Goal: Task Accomplishment & Management: Use online tool/utility

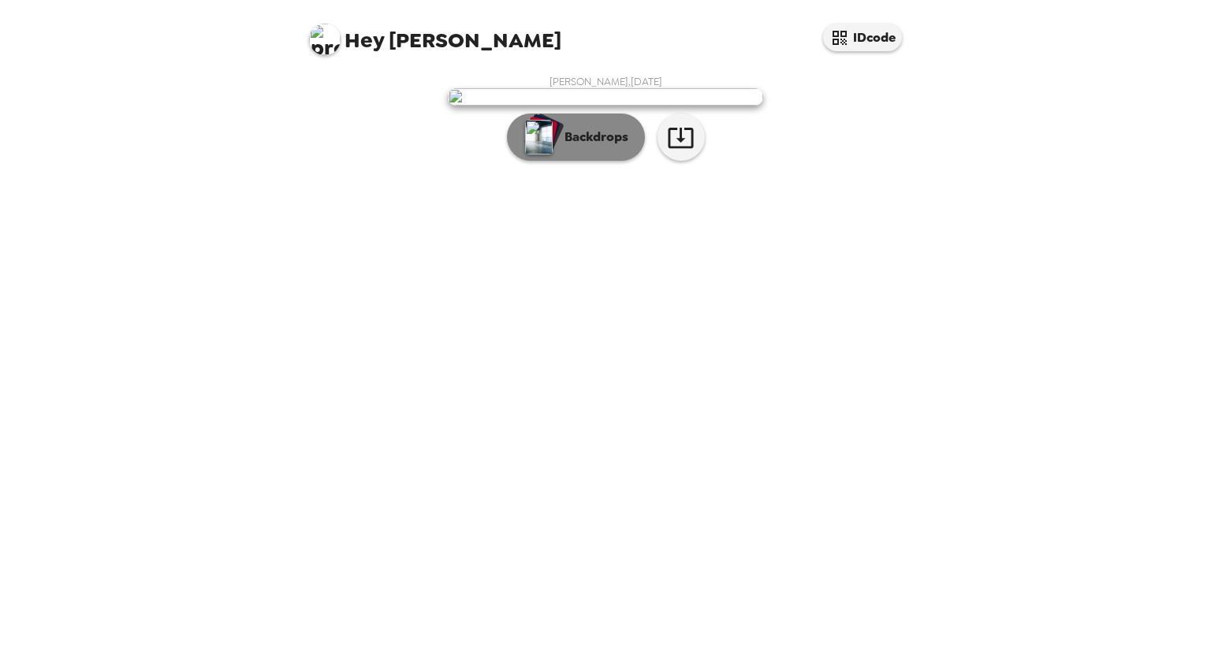
click at [567, 147] on p "Backdrops" at bounding box center [592, 137] width 72 height 19
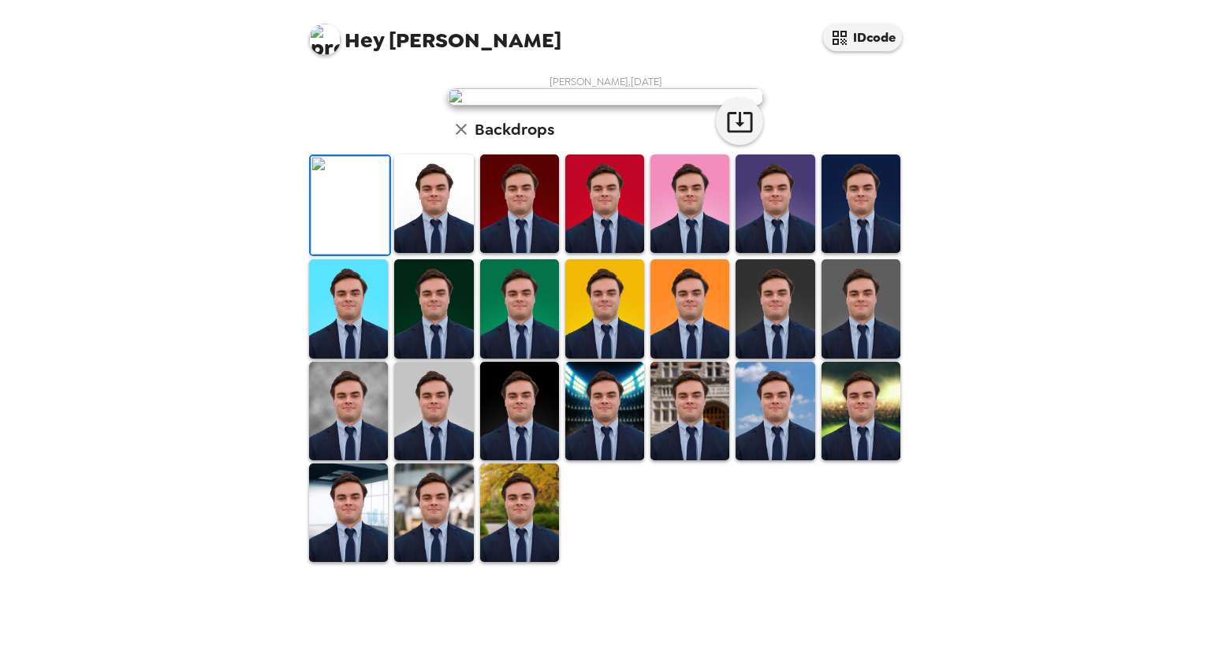
scroll to position [251, 0]
click at [373, 460] on img at bounding box center [348, 411] width 79 height 99
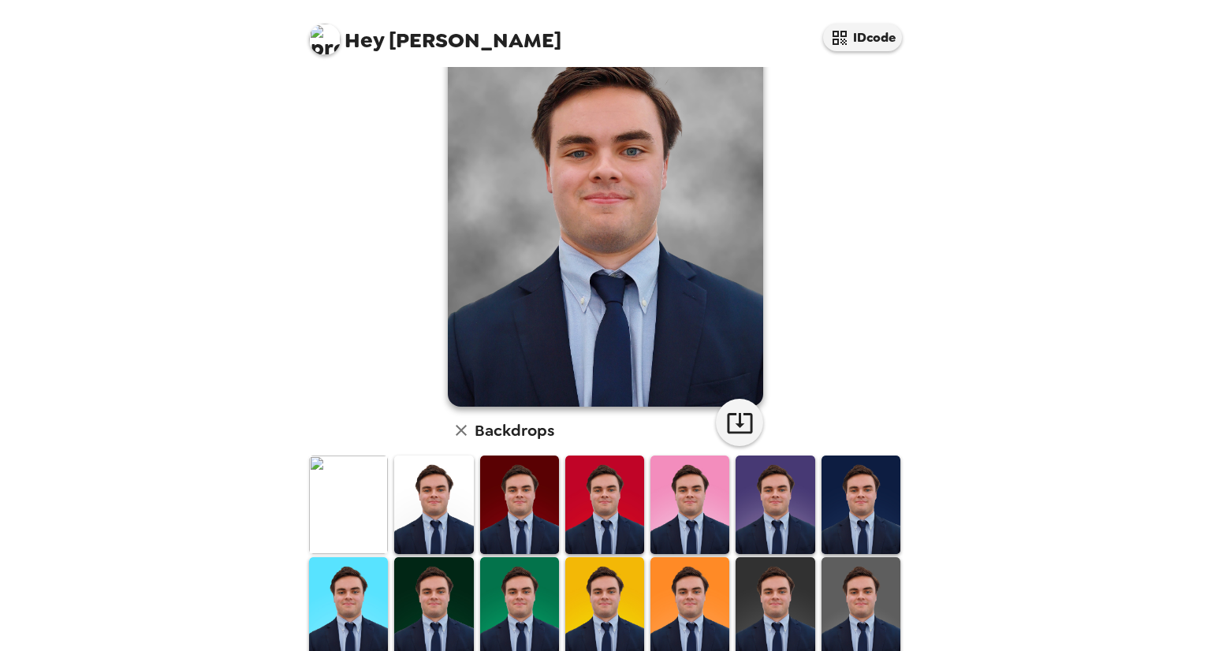
scroll to position [79, 0]
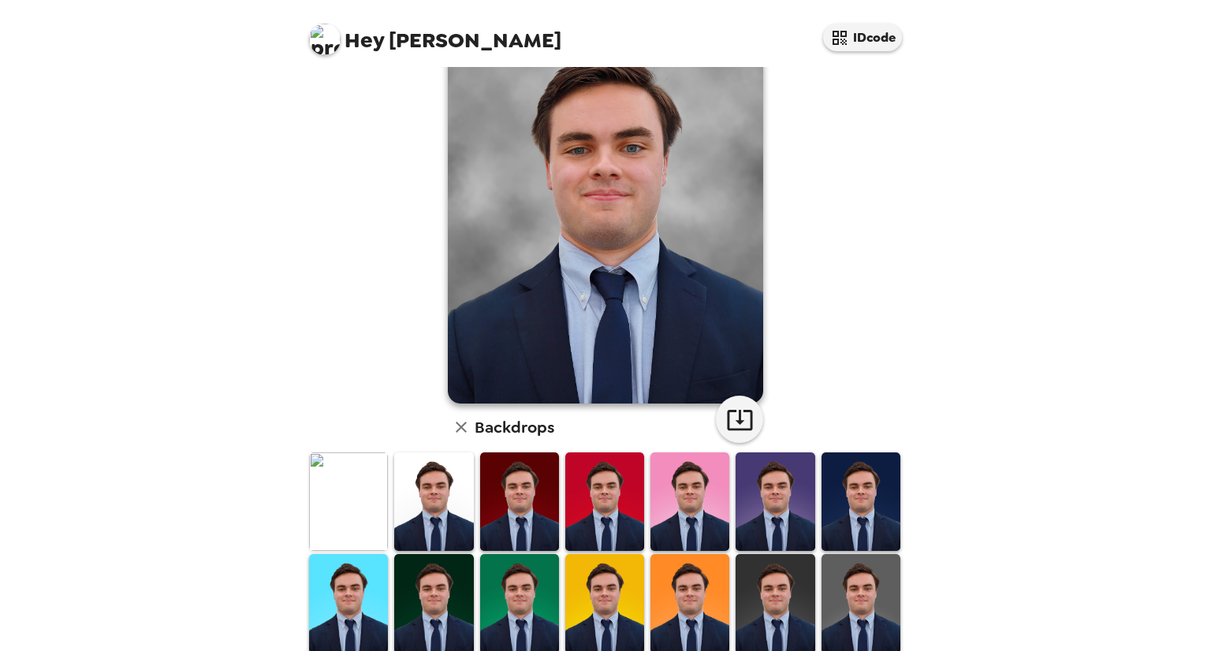
click at [761, 477] on img at bounding box center [774, 501] width 79 height 99
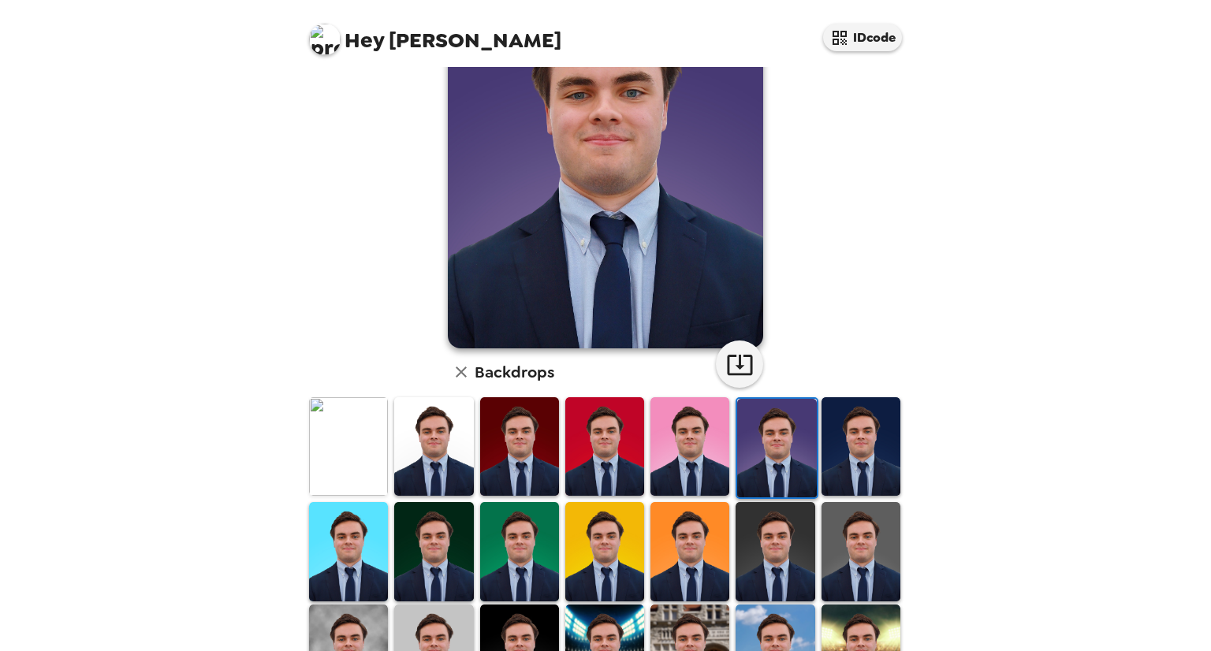
scroll to position [137, 0]
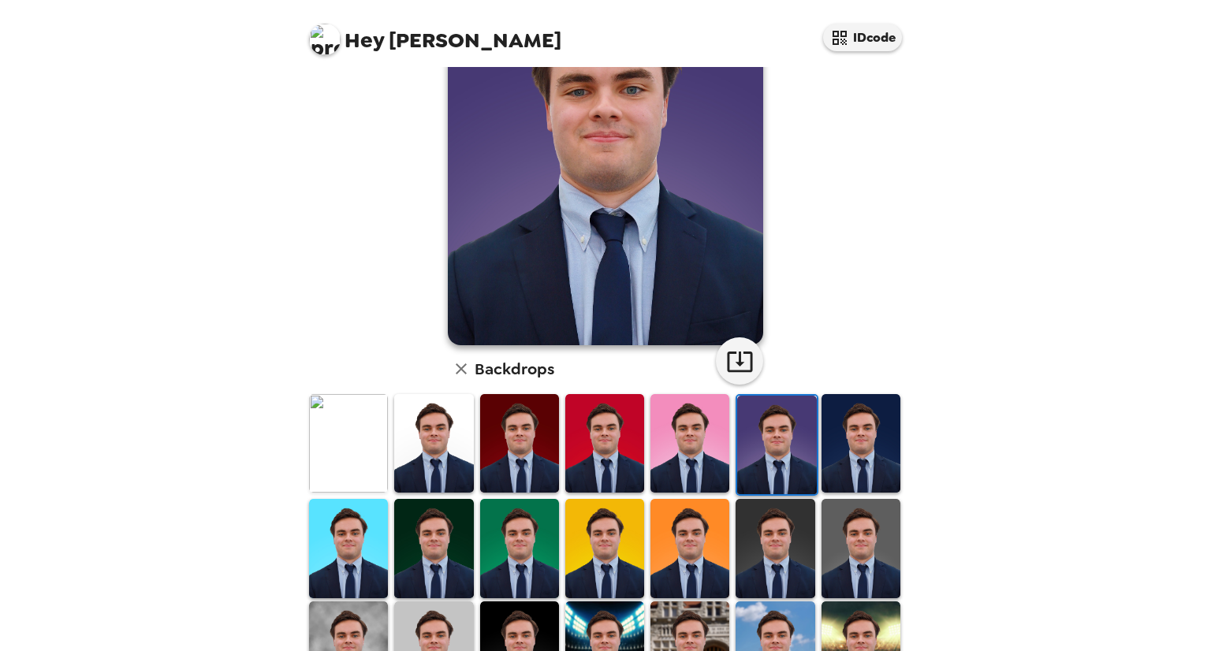
click at [374, 538] on img at bounding box center [348, 548] width 79 height 99
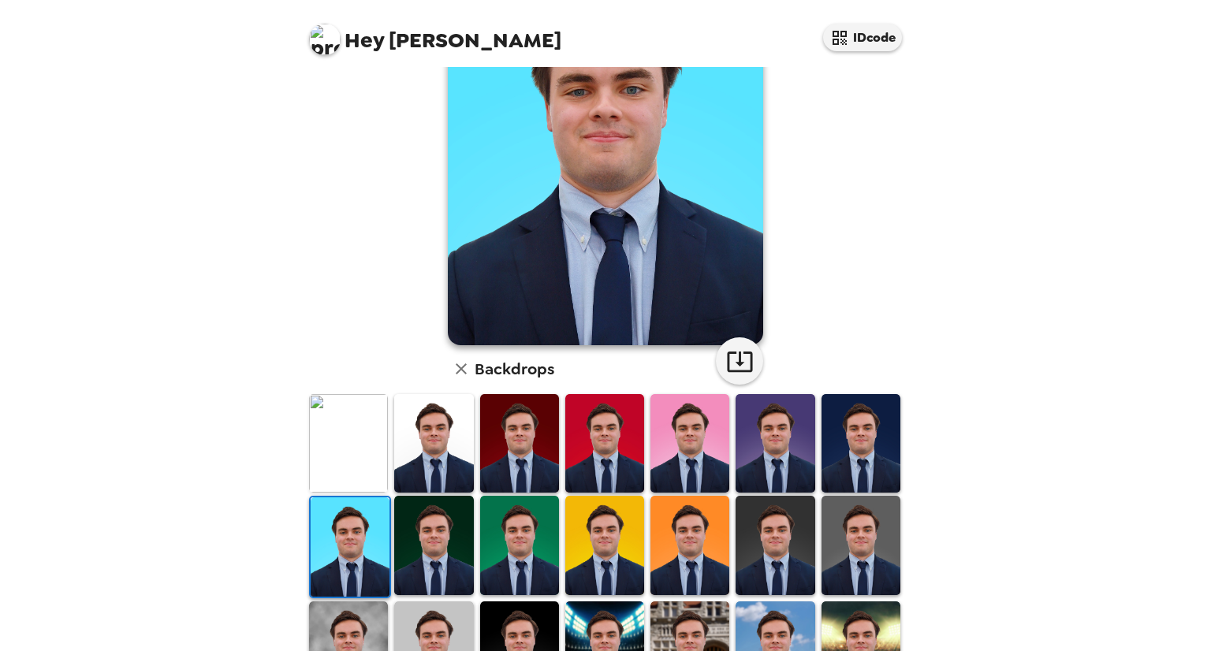
click at [407, 448] on img at bounding box center [433, 443] width 79 height 99
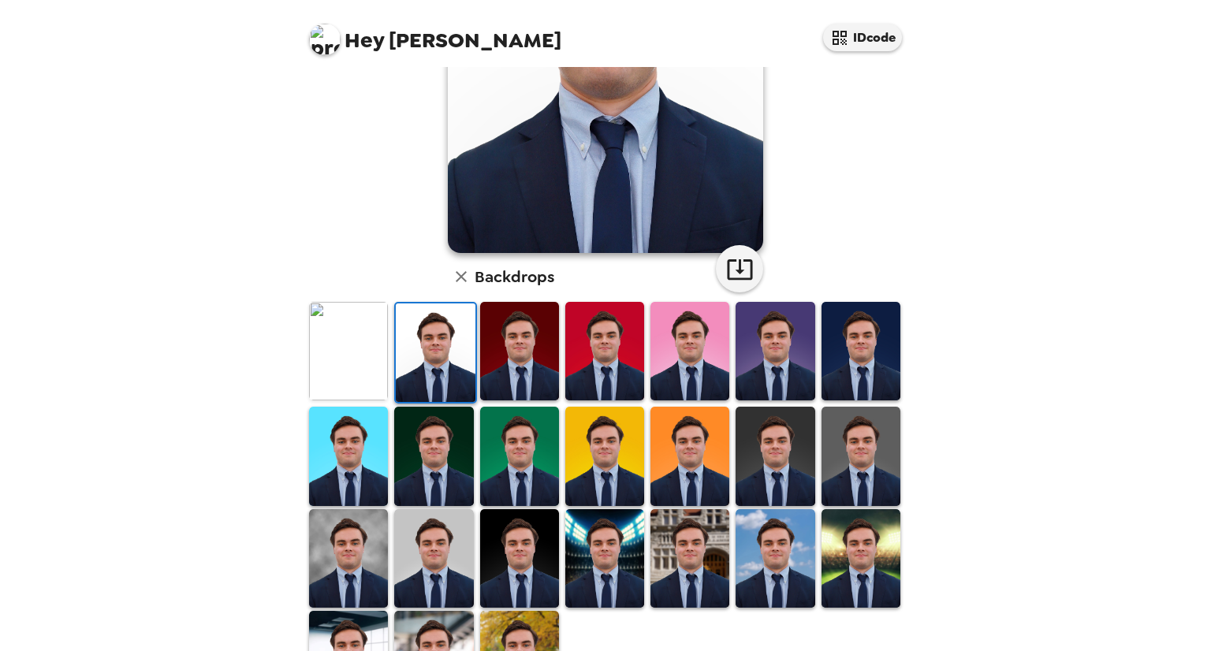
scroll to position [303, 0]
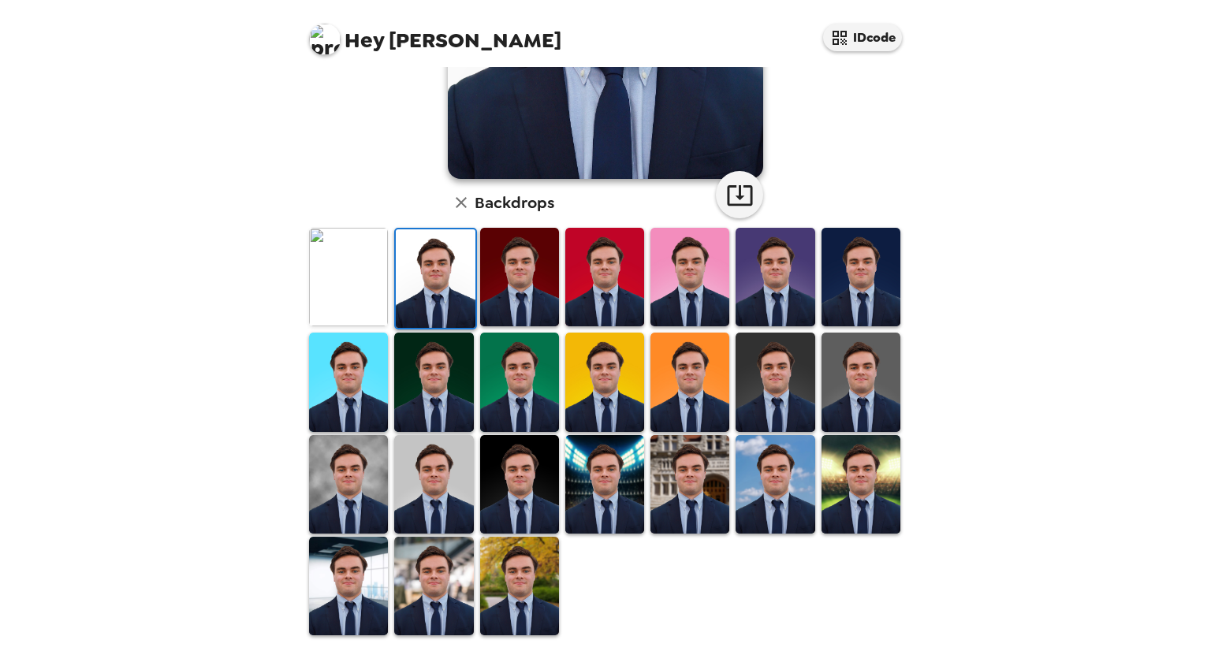
click at [456, 570] on img at bounding box center [433, 586] width 79 height 99
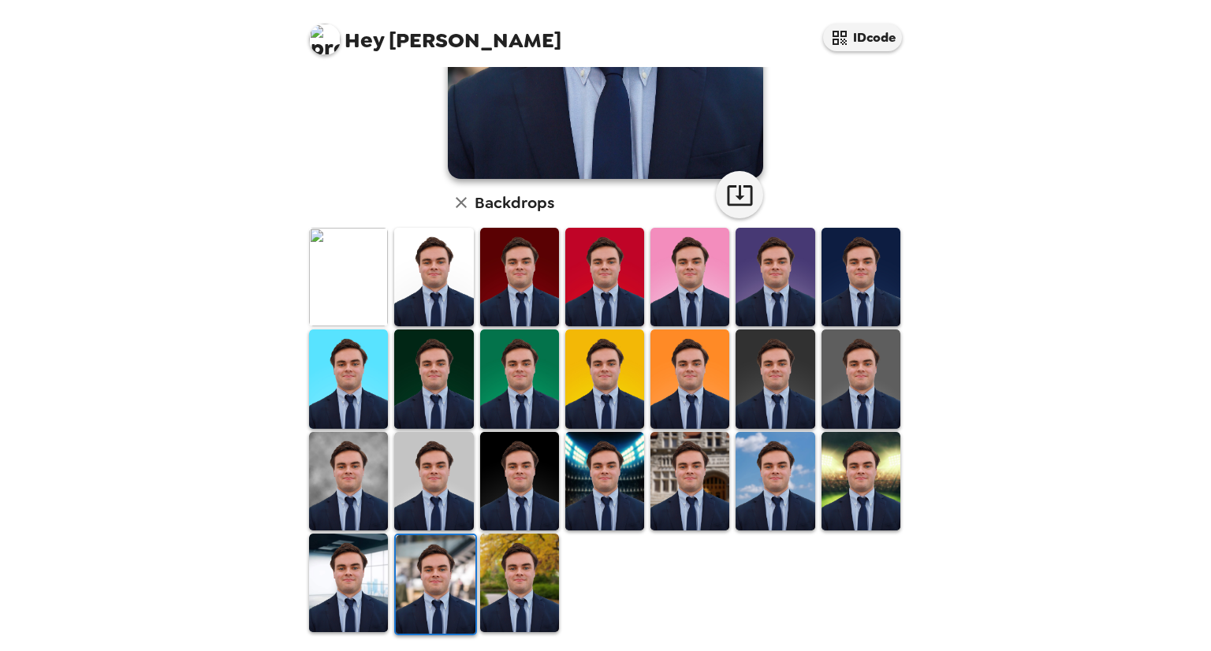
scroll to position [301, 0]
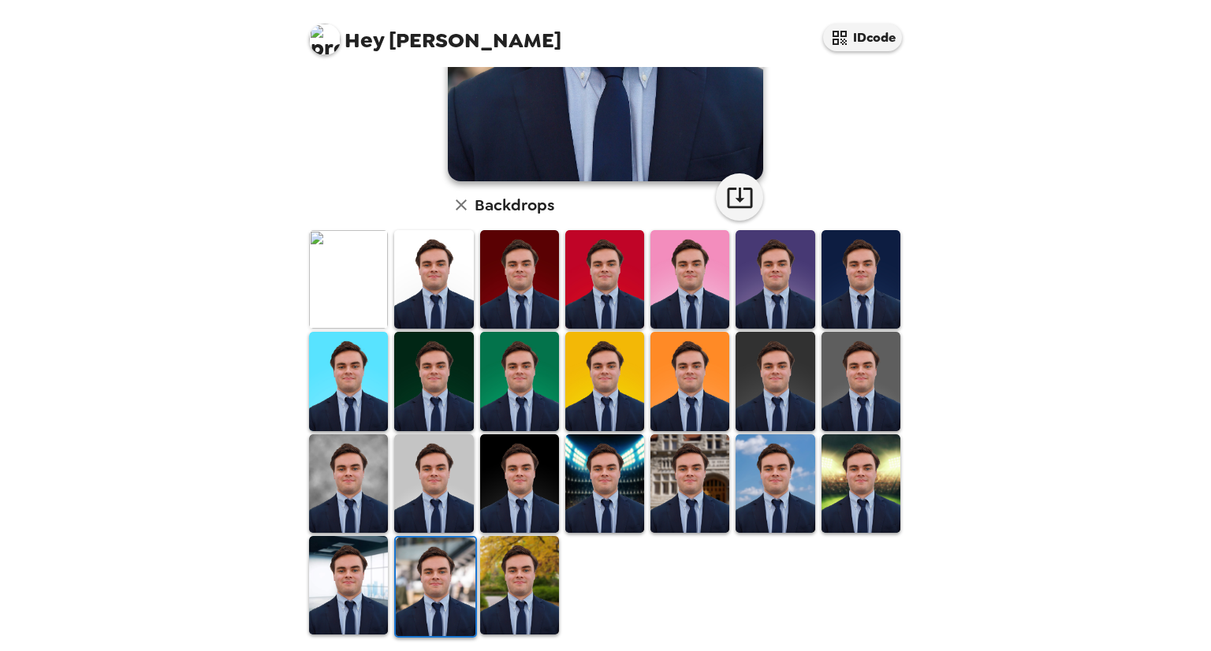
click at [356, 477] on img at bounding box center [348, 483] width 79 height 99
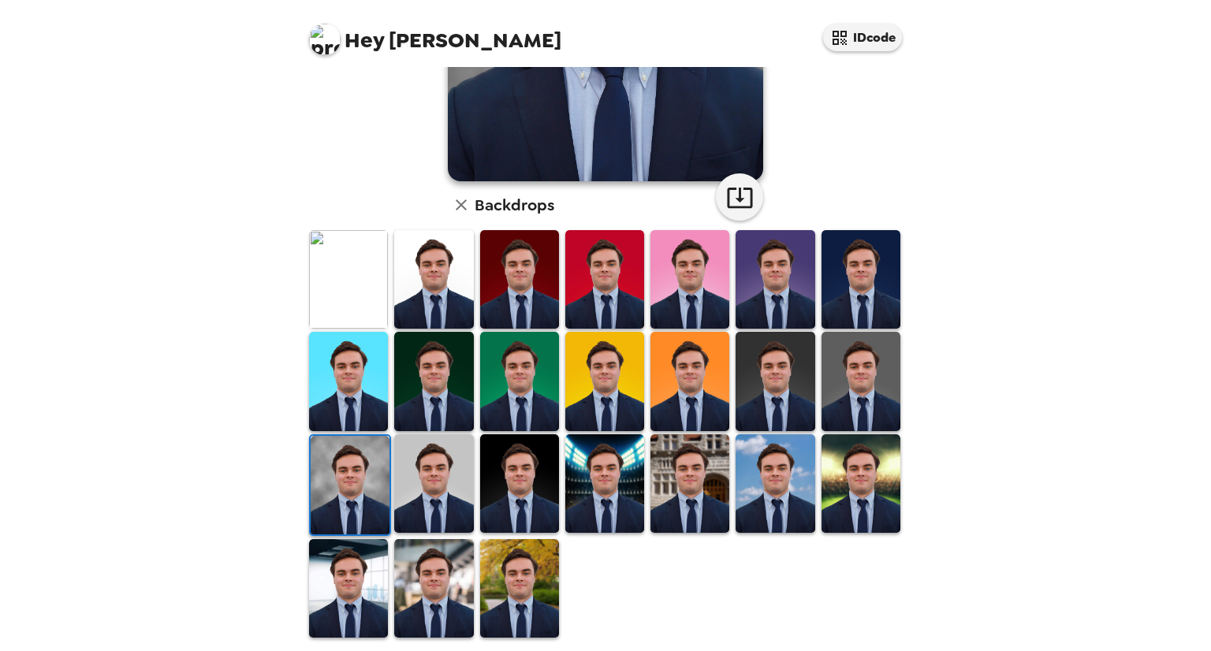
scroll to position [0, 0]
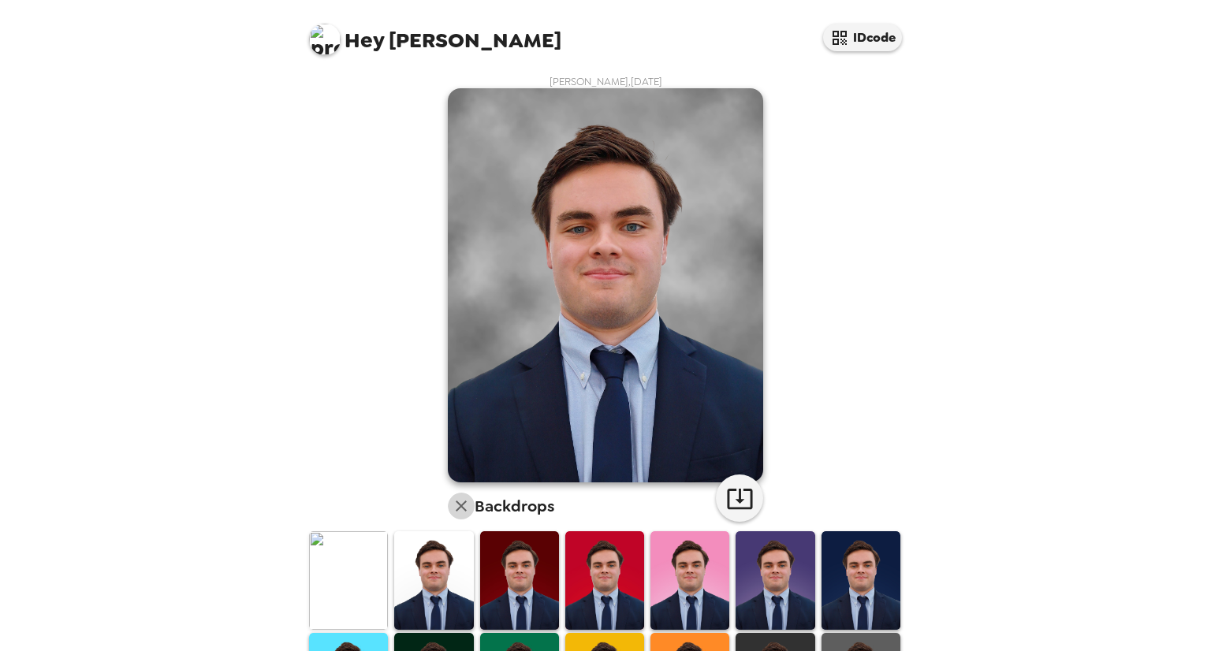
click at [452, 513] on icon "button" at bounding box center [461, 506] width 19 height 19
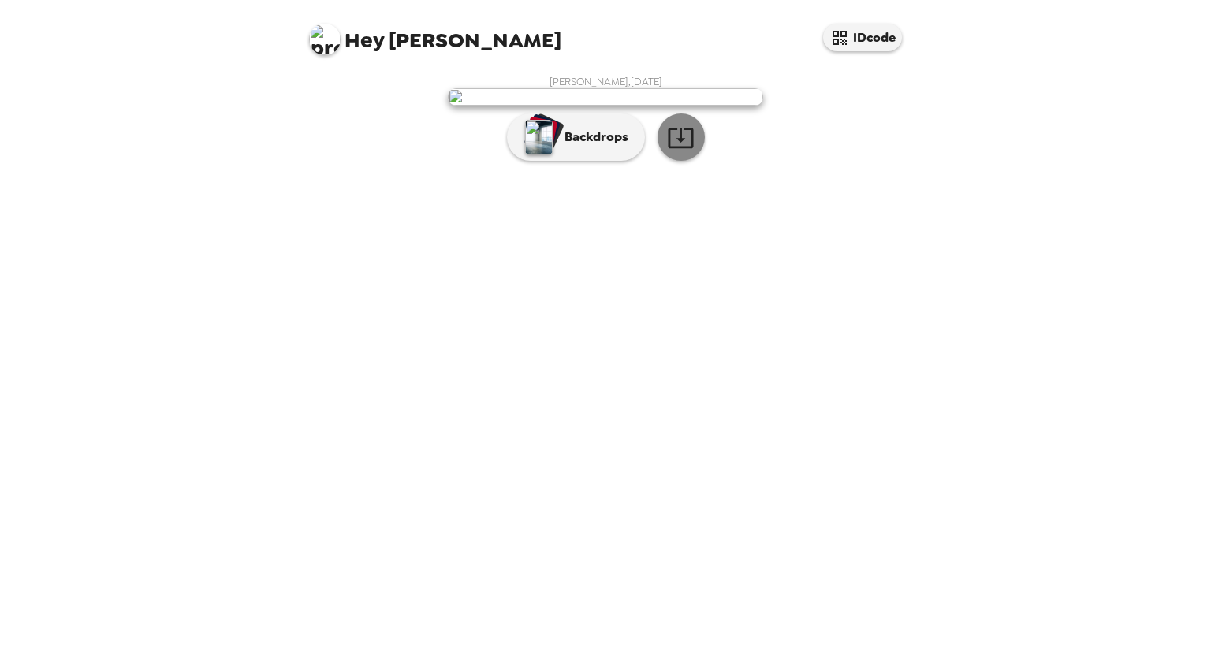
click at [678, 151] on icon "button" at bounding box center [681, 138] width 28 height 28
click at [617, 147] on p "Backdrops" at bounding box center [592, 137] width 72 height 19
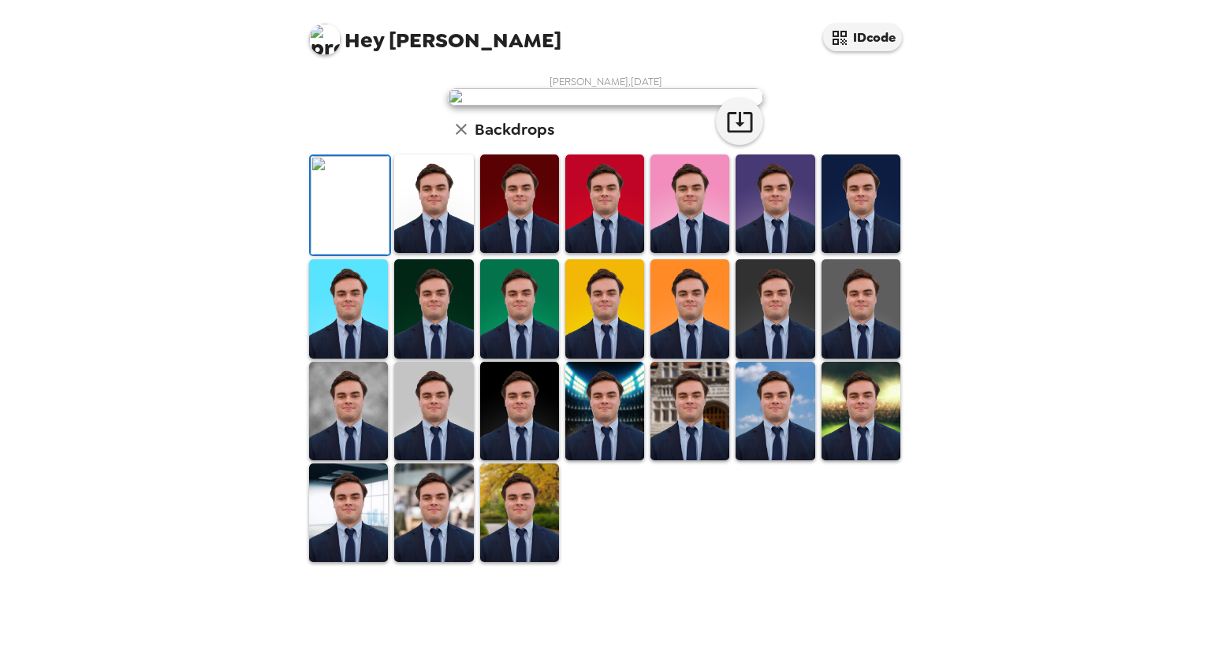
scroll to position [158, 0]
click at [359, 460] on img at bounding box center [348, 411] width 79 height 99
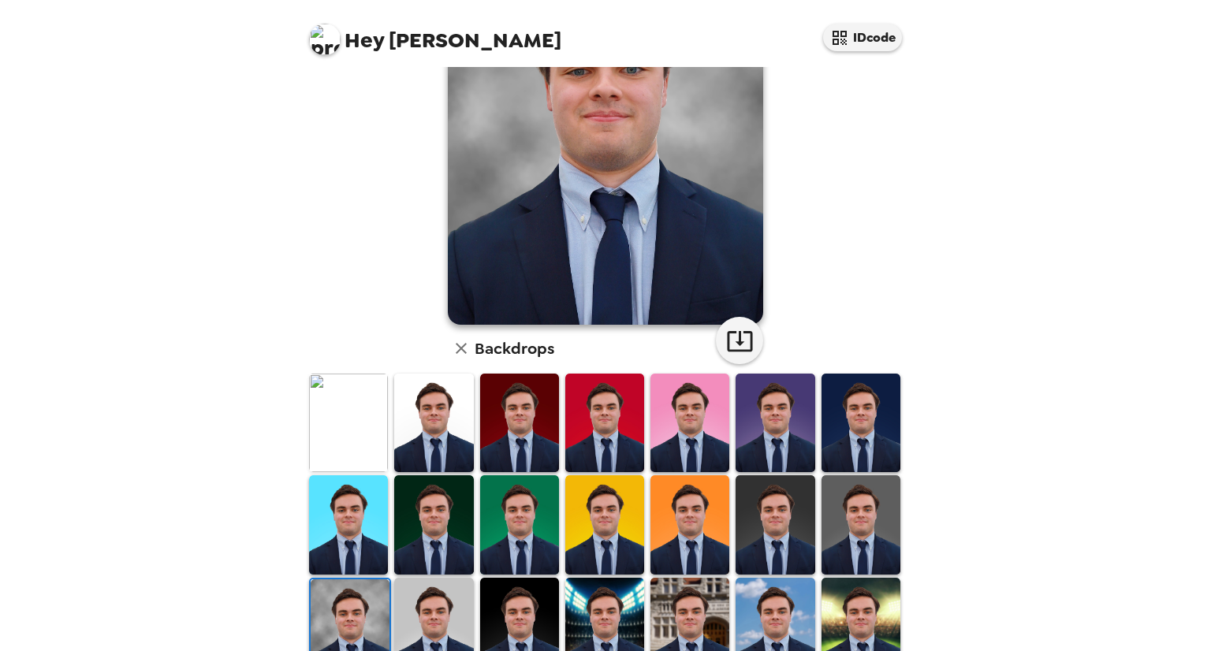
scroll to position [0, 0]
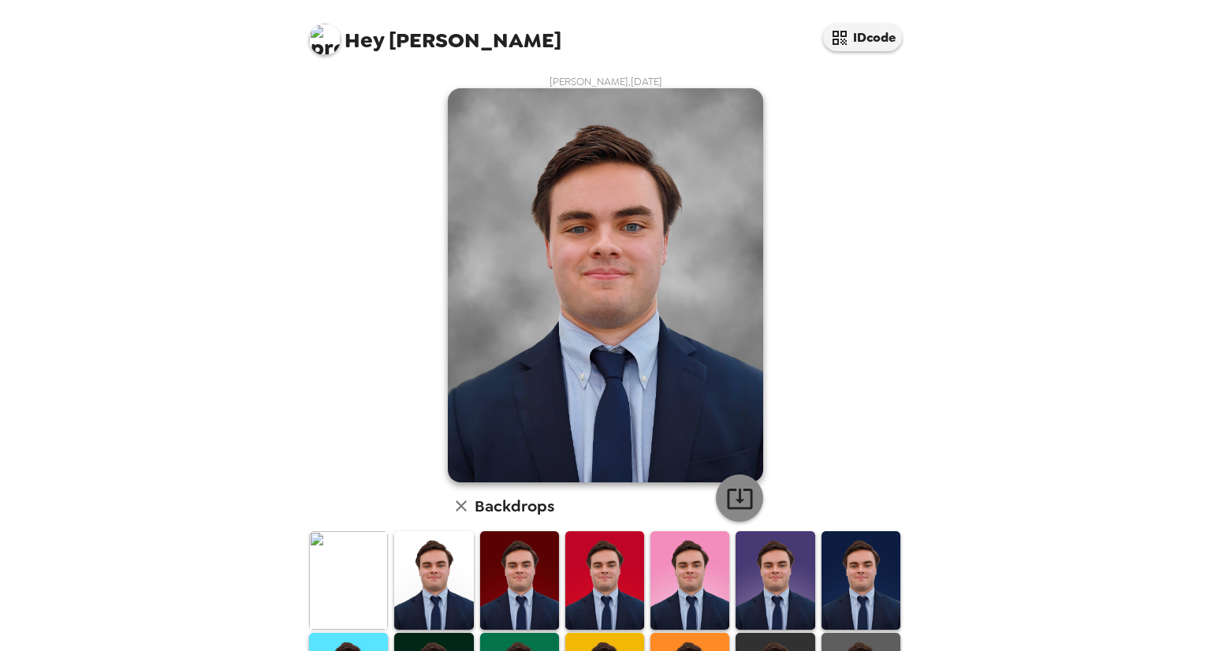
click at [728, 485] on icon "button" at bounding box center [740, 499] width 28 height 28
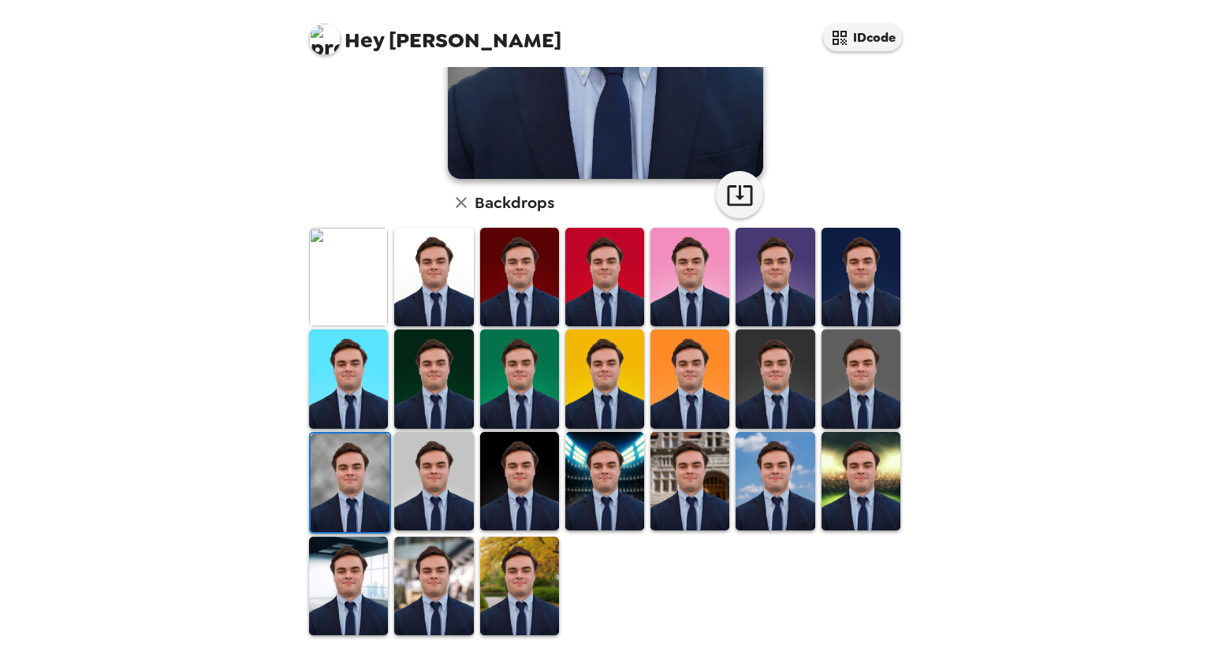
scroll to position [303, 0]
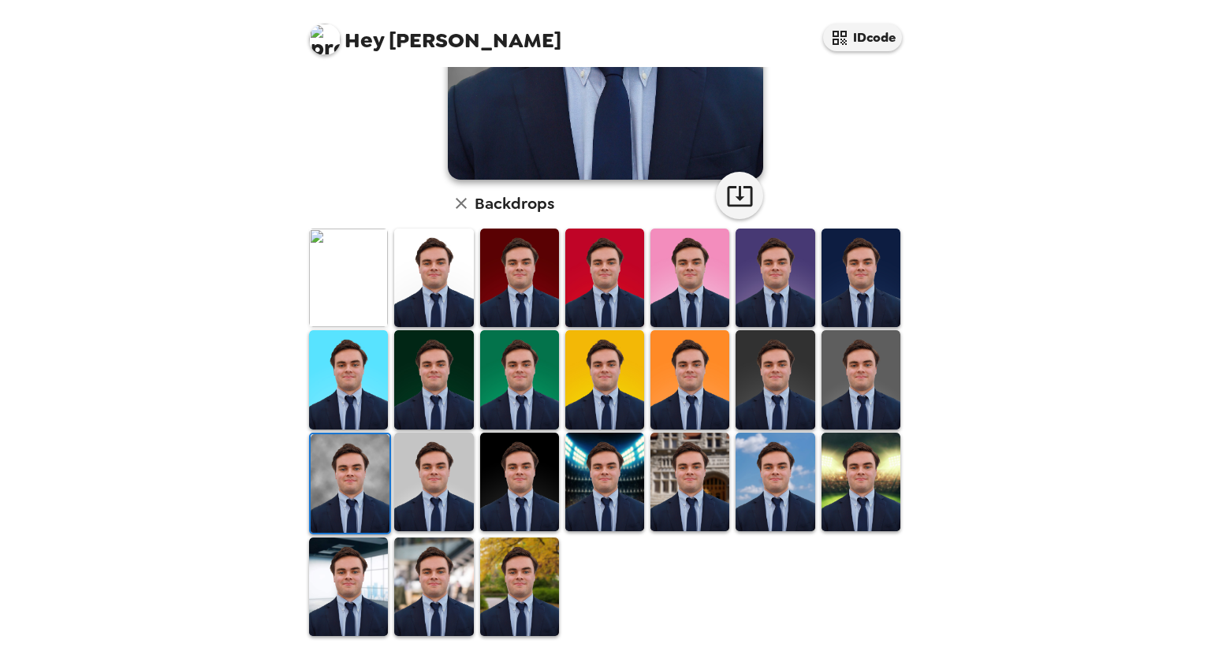
click at [538, 583] on img at bounding box center [519, 586] width 79 height 99
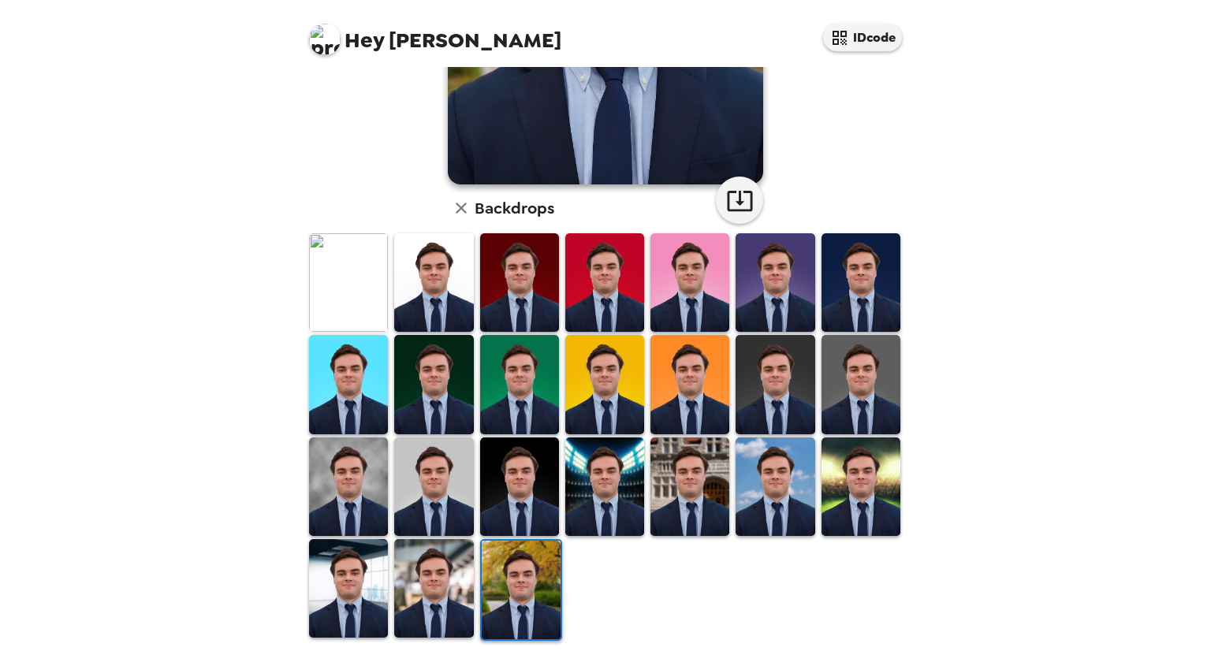
scroll to position [297, 0]
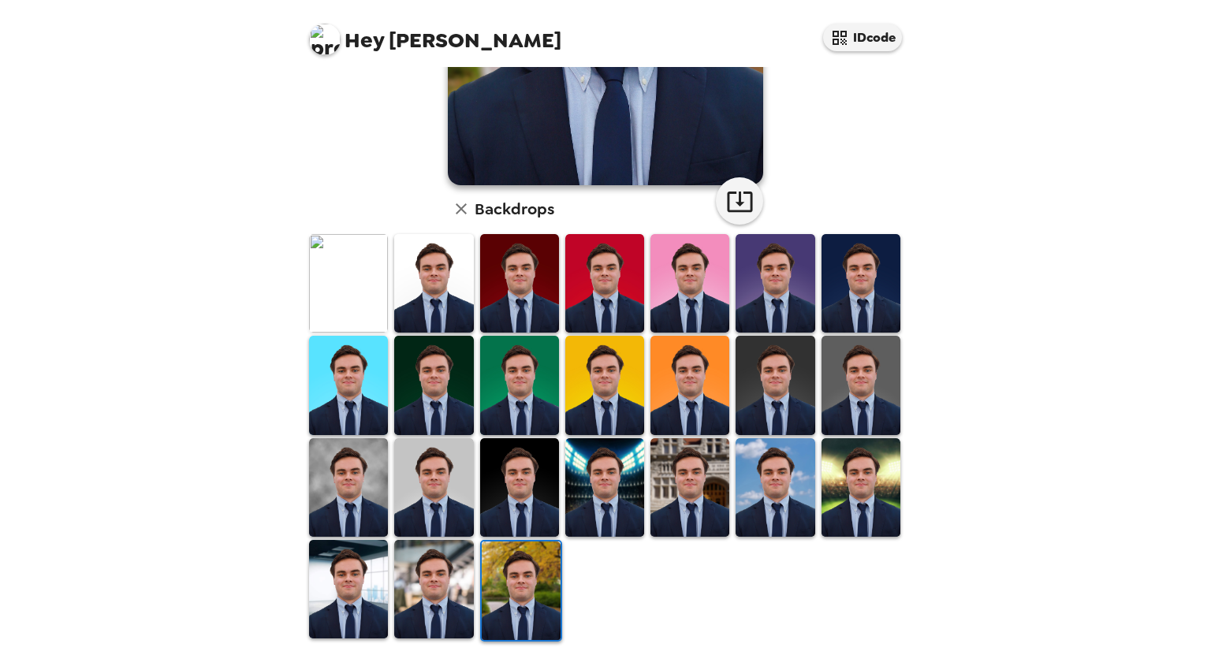
click at [359, 590] on img at bounding box center [348, 589] width 79 height 99
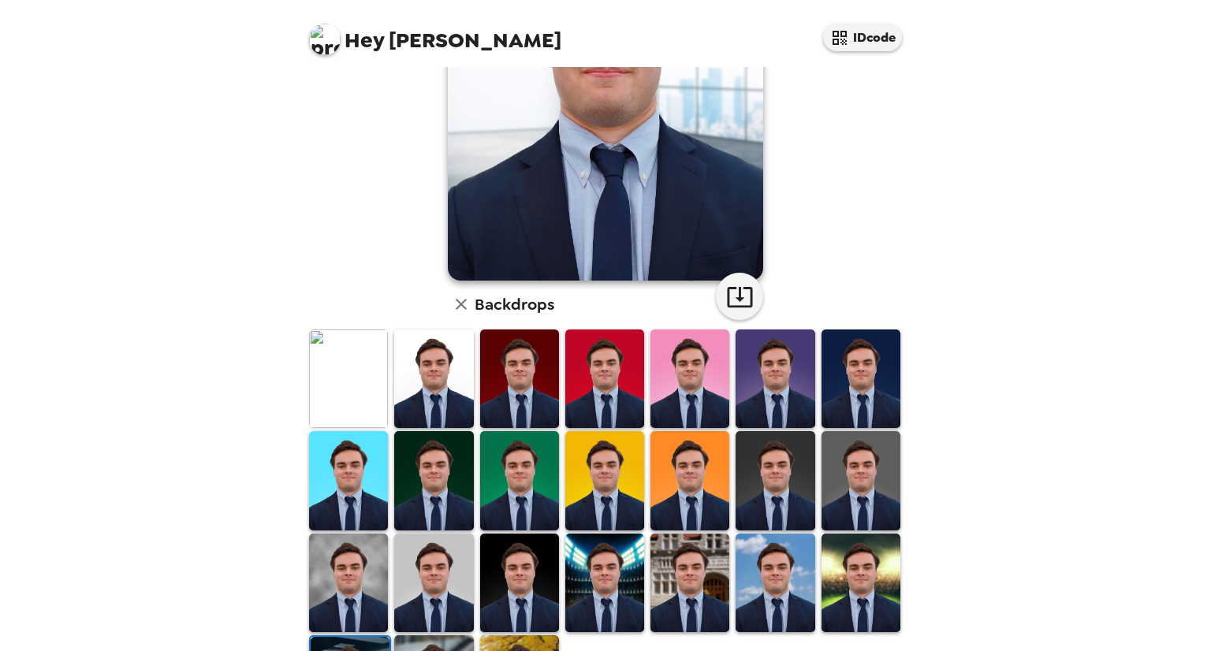
scroll to position [201, 0]
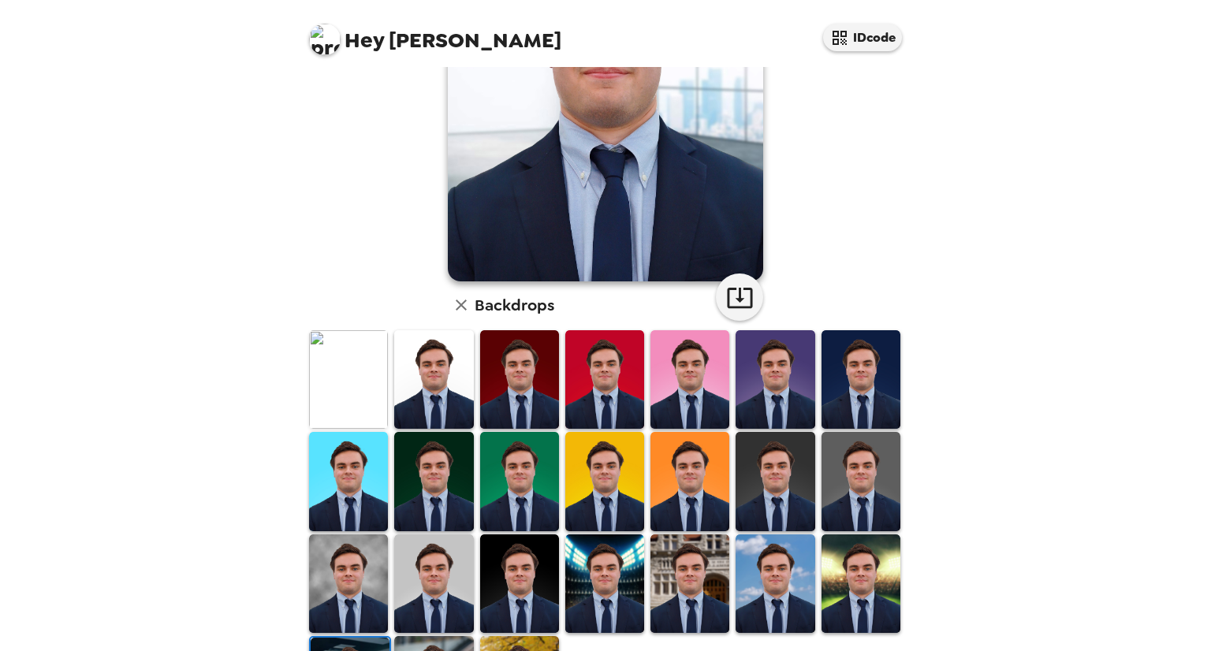
click at [752, 484] on img at bounding box center [774, 481] width 79 height 99
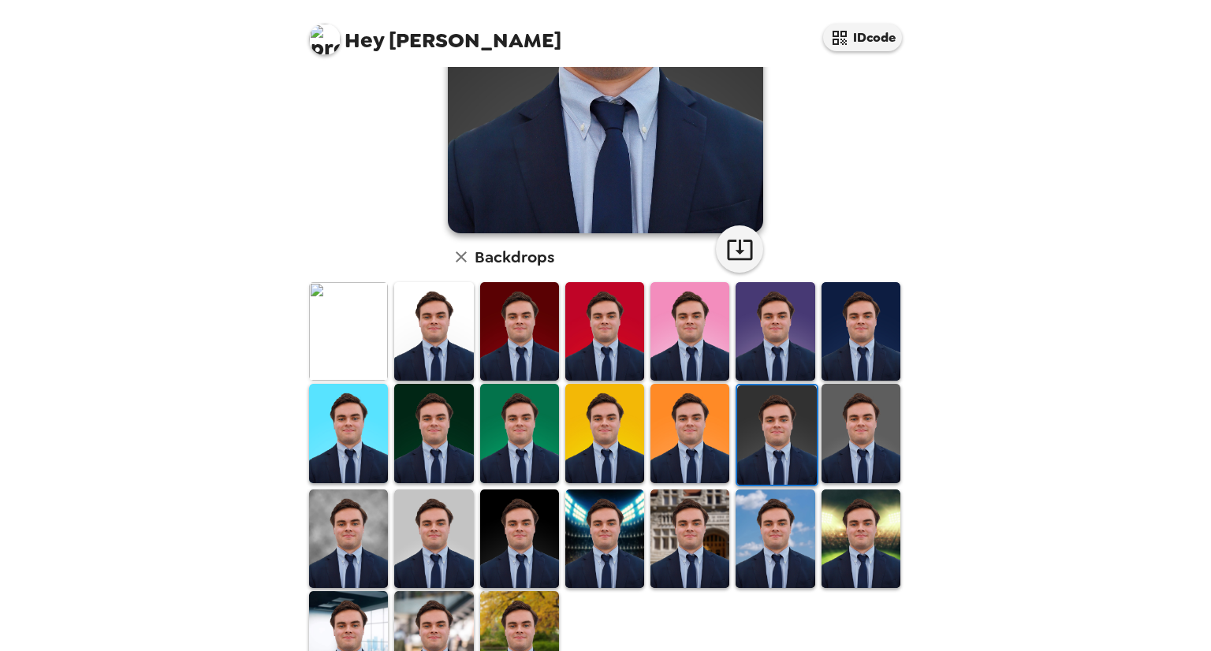
scroll to position [268, 0]
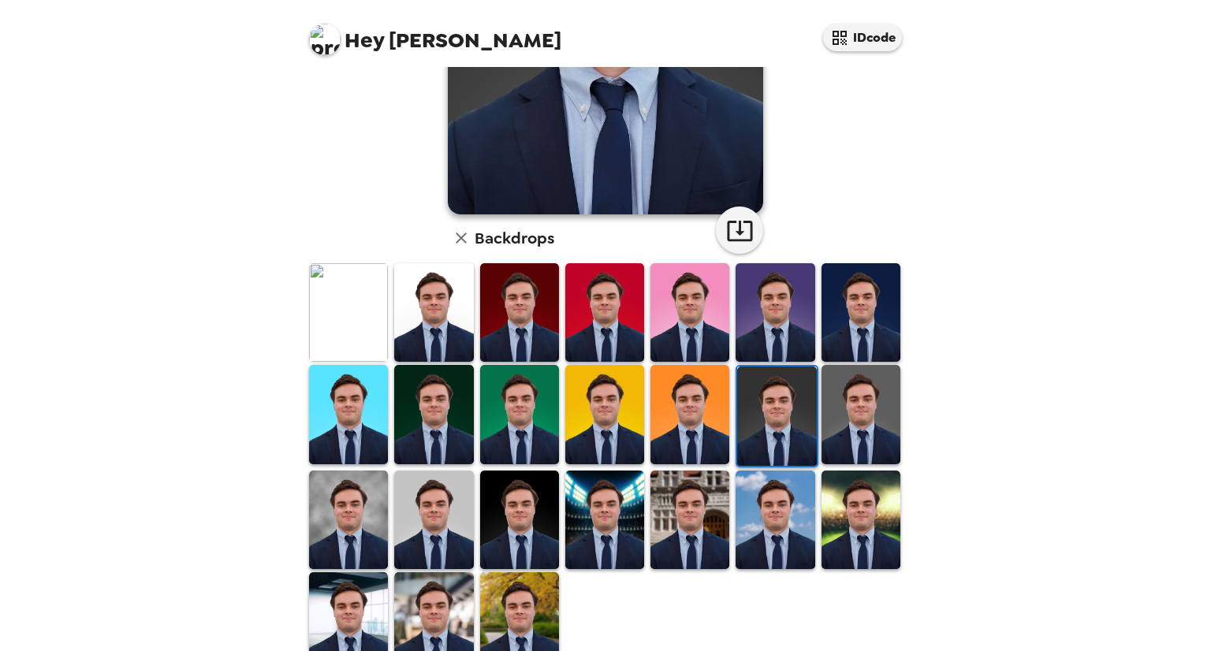
click at [356, 385] on img at bounding box center [348, 414] width 79 height 99
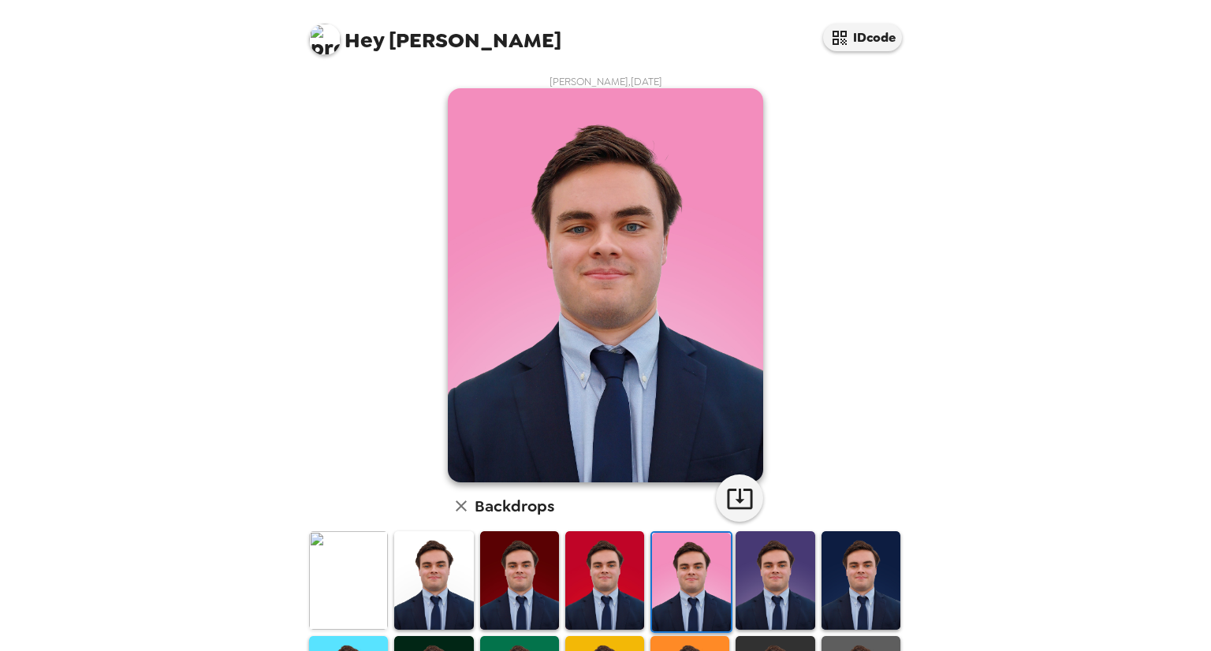
click at [776, 552] on img at bounding box center [774, 580] width 79 height 99
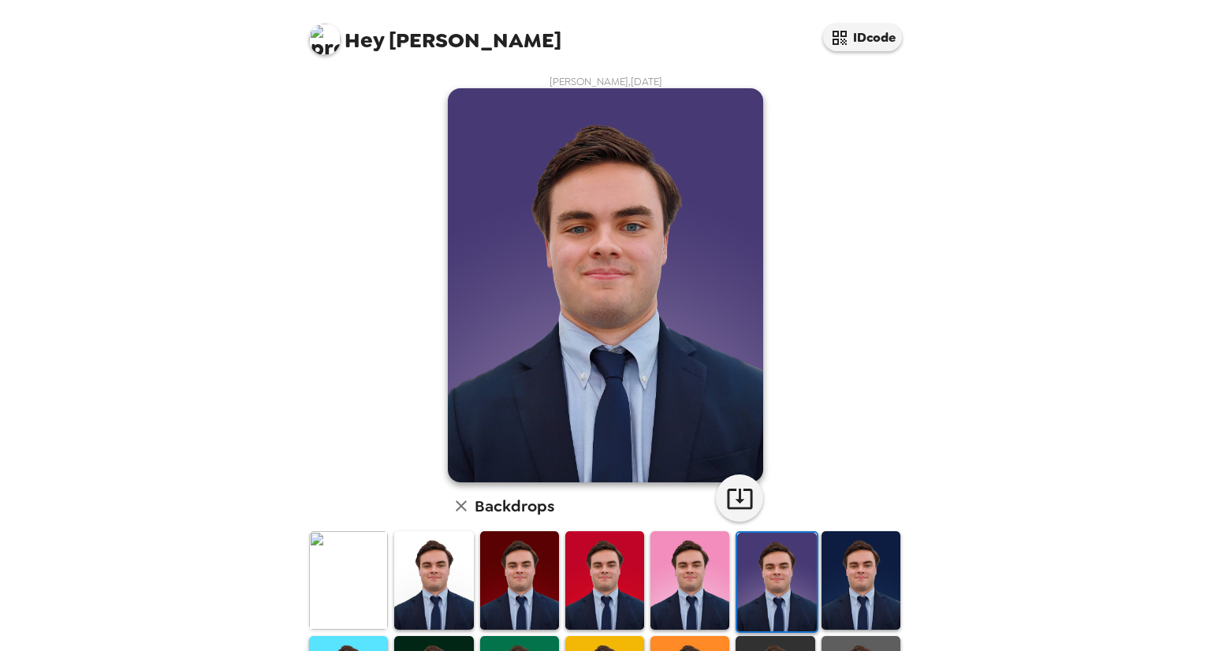
click at [606, 583] on img at bounding box center [604, 580] width 79 height 99
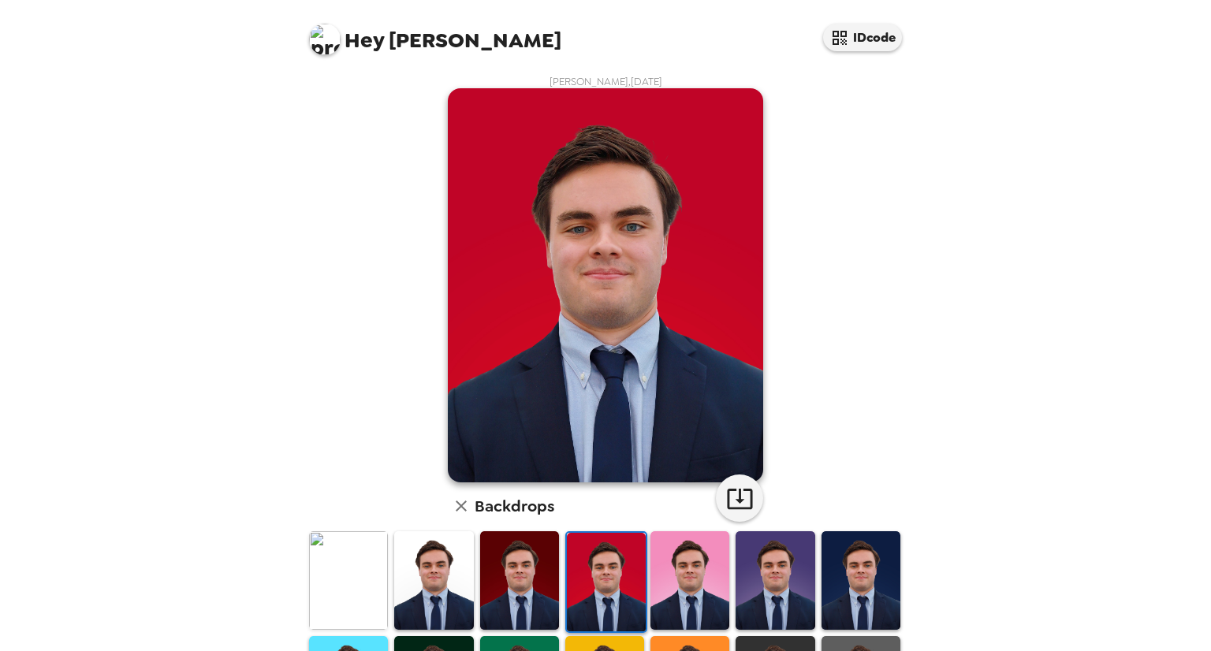
click at [424, 593] on img at bounding box center [433, 580] width 79 height 99
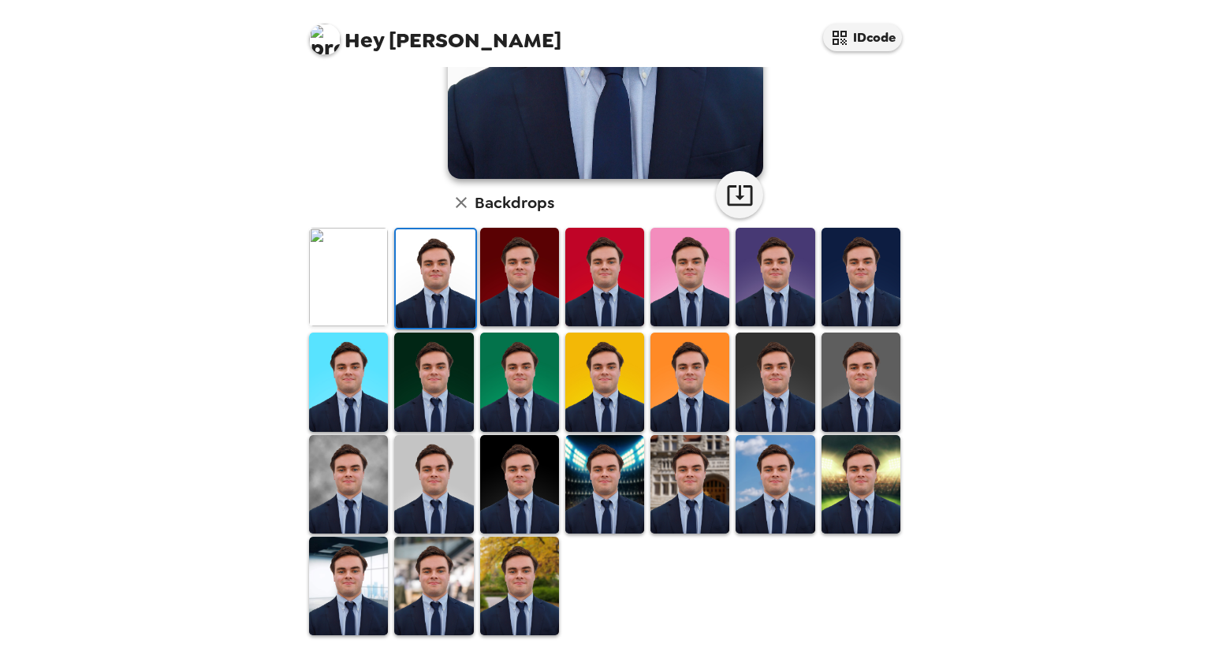
scroll to position [303, 0]
click at [735, 462] on img at bounding box center [774, 484] width 79 height 99
